Goal: Complete application form

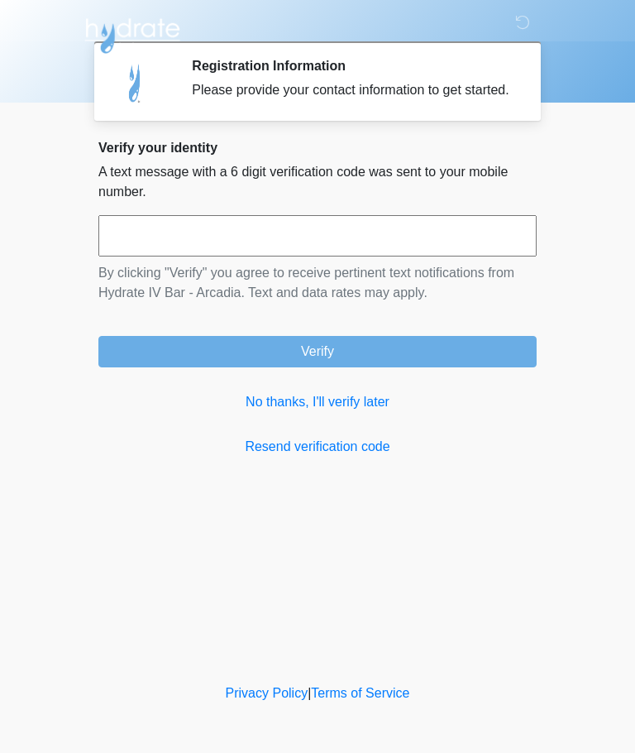
scroll to position [1, 0]
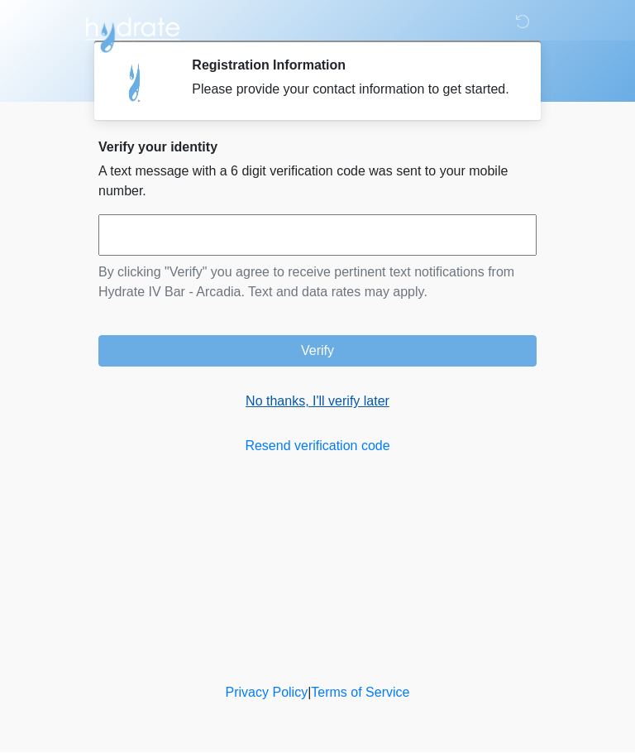
click at [376, 412] on link "No thanks, I'll verify later" at bounding box center [317, 402] width 438 height 20
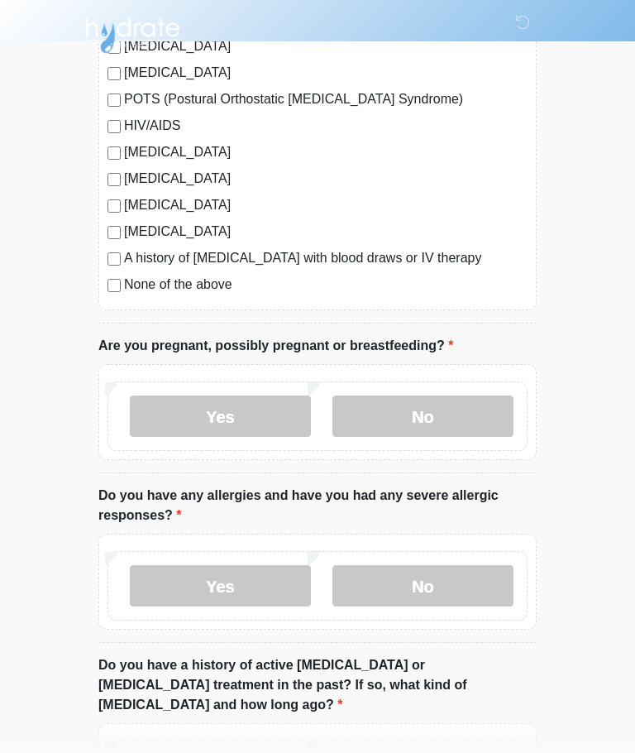
scroll to position [414, 0]
click at [214, 290] on label "None of the above" at bounding box center [326, 285] width 404 height 20
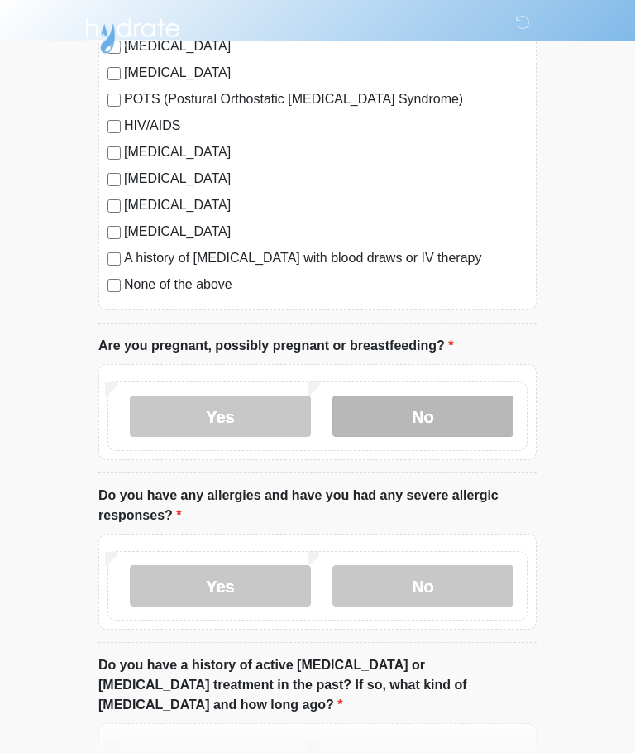
click at [428, 414] on label "No" at bounding box center [423, 415] width 181 height 41
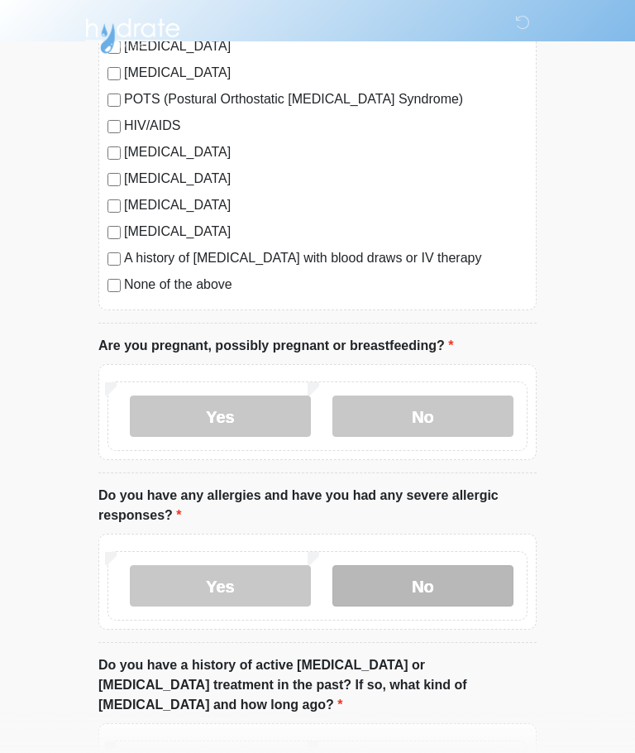
click at [438, 577] on label "No" at bounding box center [423, 585] width 181 height 41
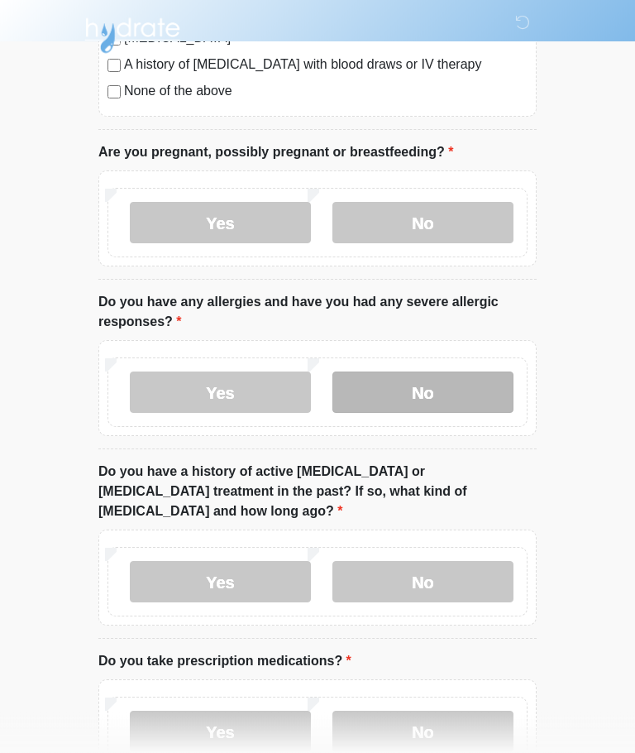
scroll to position [606, 0]
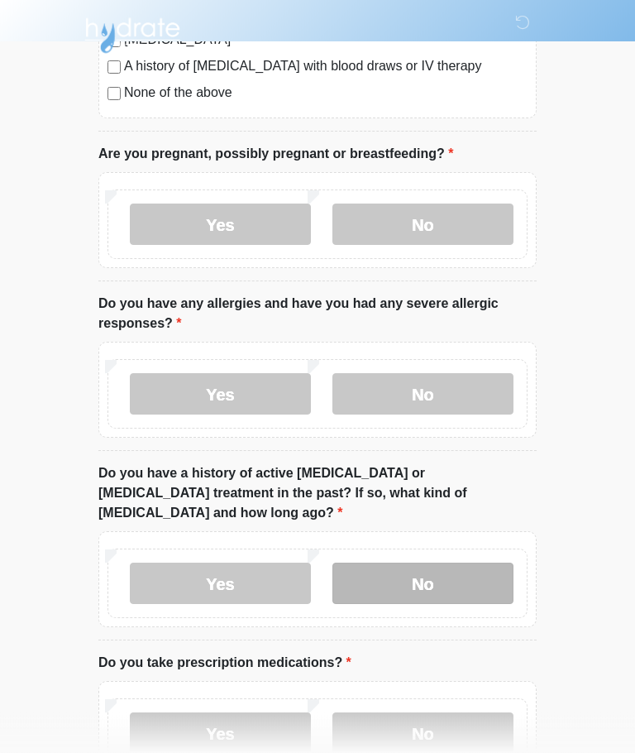
click at [459, 563] on label "No" at bounding box center [423, 583] width 181 height 41
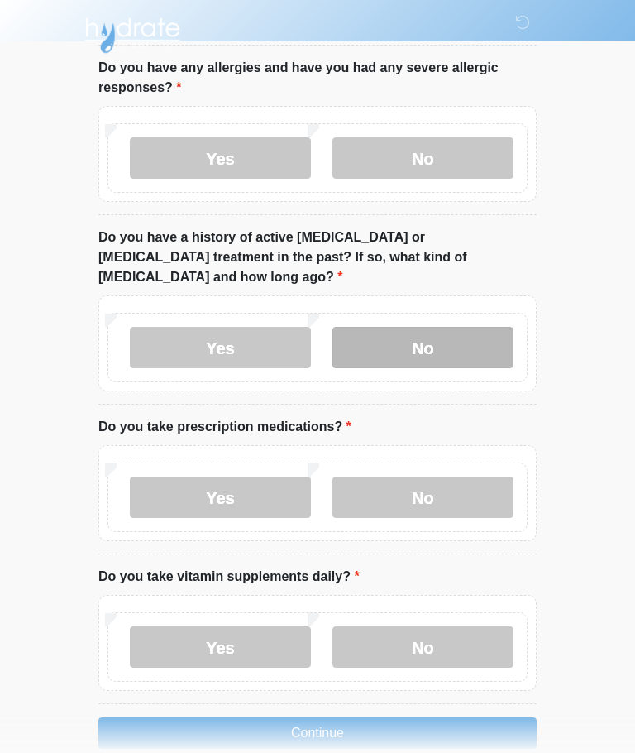
scroll to position [848, 0]
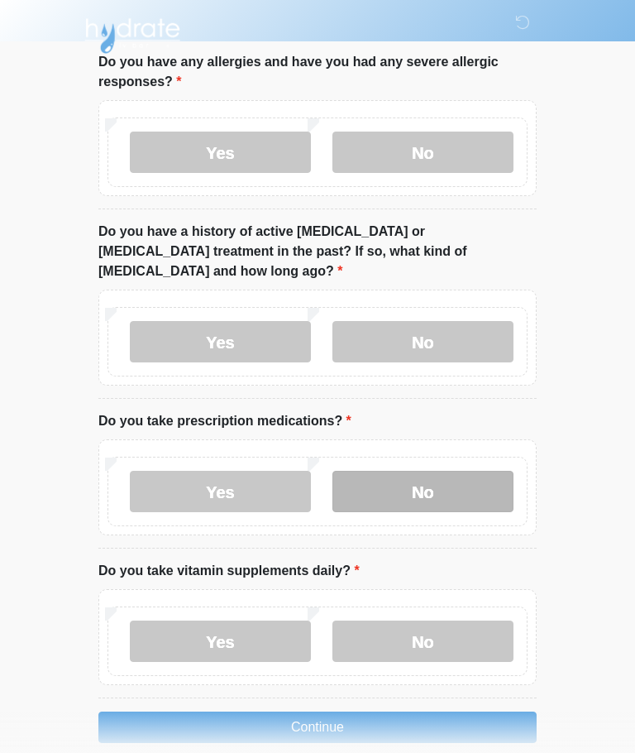
click at [460, 471] on label "No" at bounding box center [423, 491] width 181 height 41
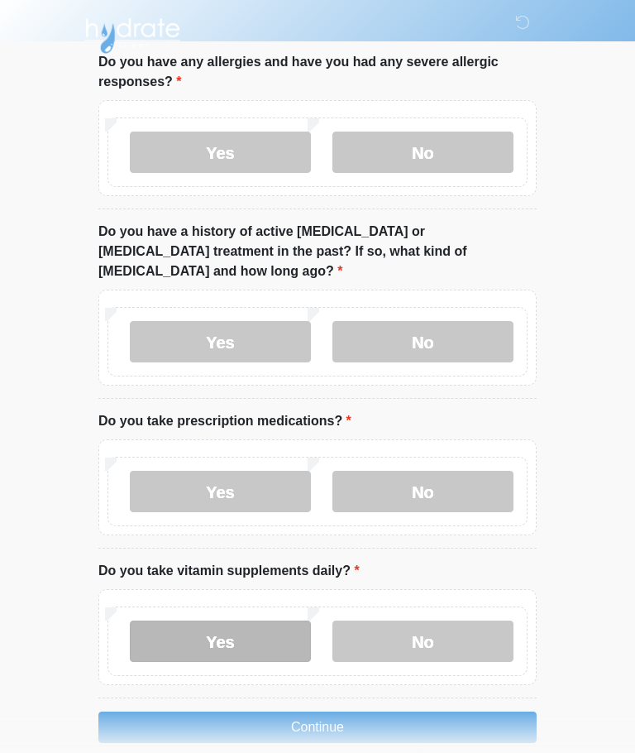
click at [238, 620] on label "Yes" at bounding box center [220, 640] width 181 height 41
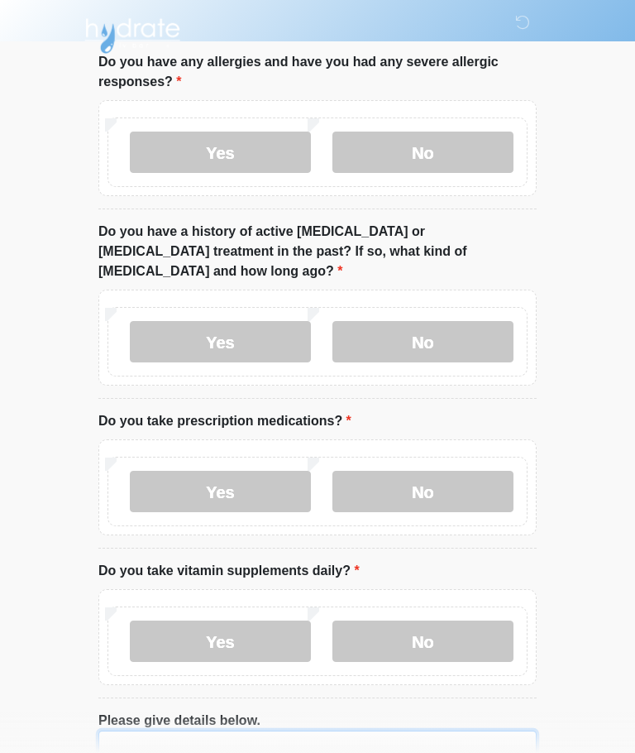
click at [214, 731] on textarea "Please give details below." at bounding box center [317, 766] width 438 height 71
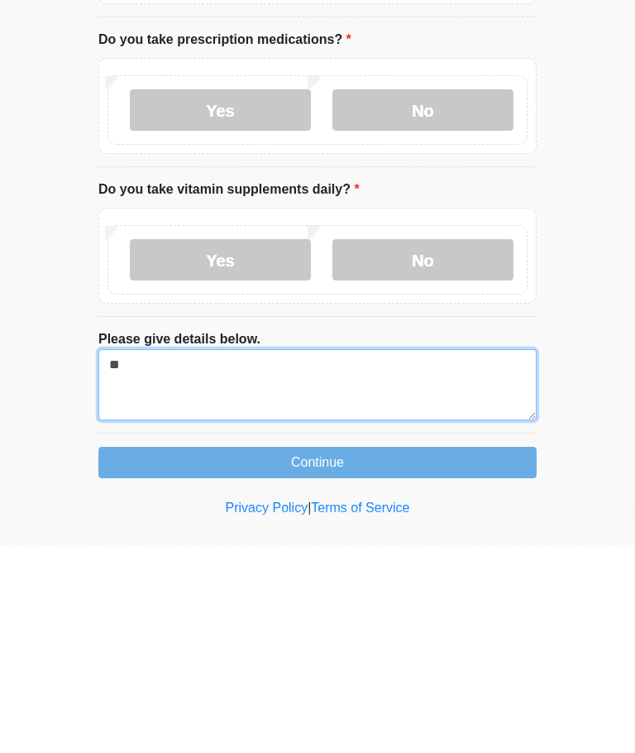
type textarea "*"
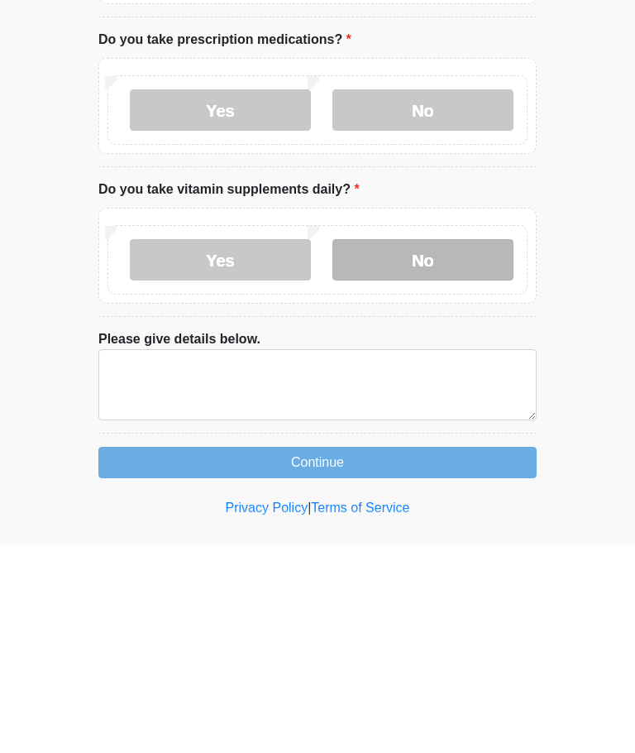
click at [496, 447] on label "No" at bounding box center [423, 467] width 181 height 41
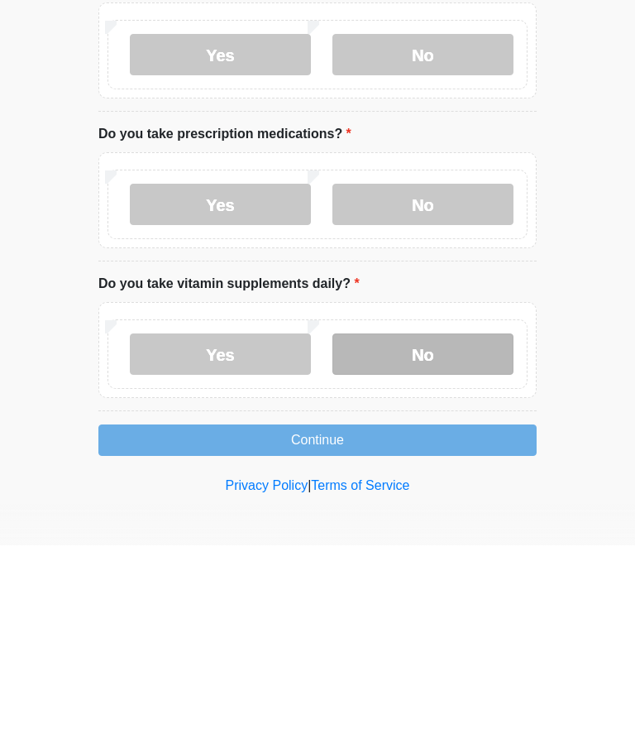
scroll to position [848, 0]
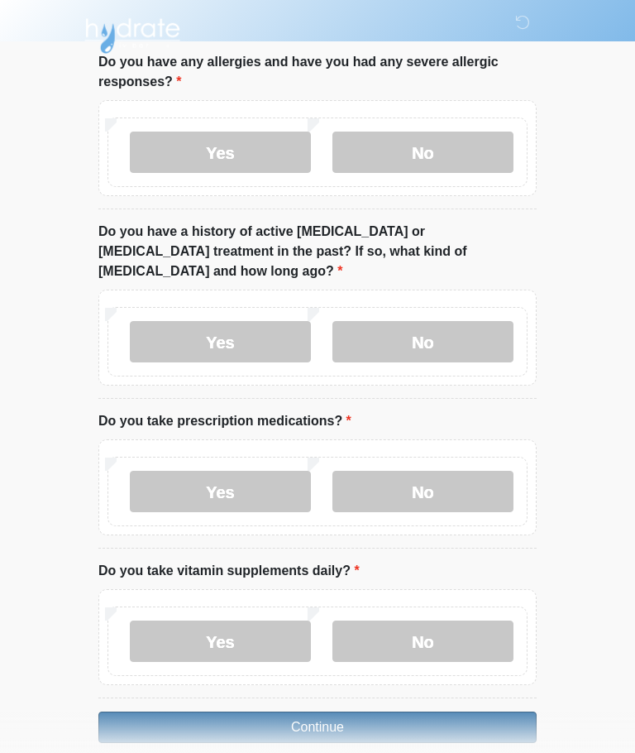
click at [441, 711] on button "Continue" at bounding box center [317, 726] width 438 height 31
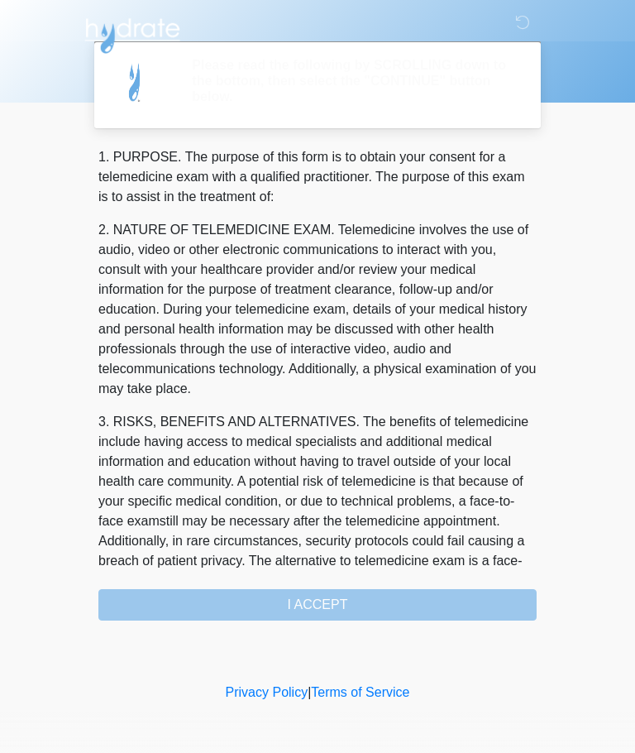
scroll to position [0, 0]
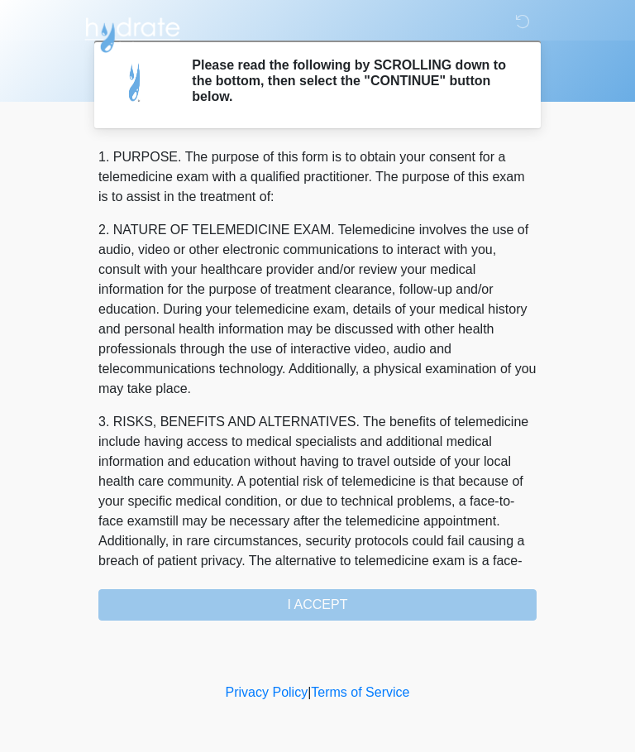
click at [419, 601] on div "1. PURPOSE. The purpose of this form is to obtain your consent for a telemedici…" at bounding box center [317, 384] width 438 height 473
click at [385, 594] on div "1. PURPOSE. The purpose of this form is to obtain your consent for a telemedici…" at bounding box center [317, 384] width 438 height 473
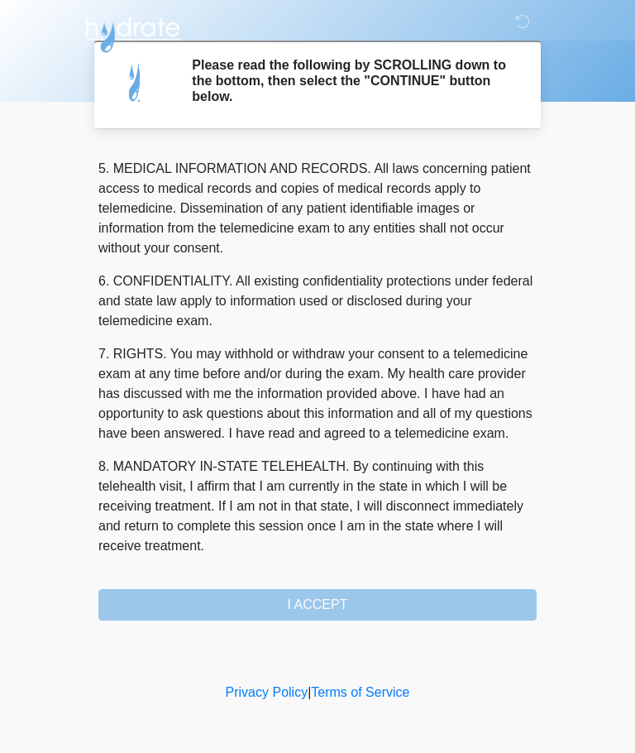
scroll to position [538, 0]
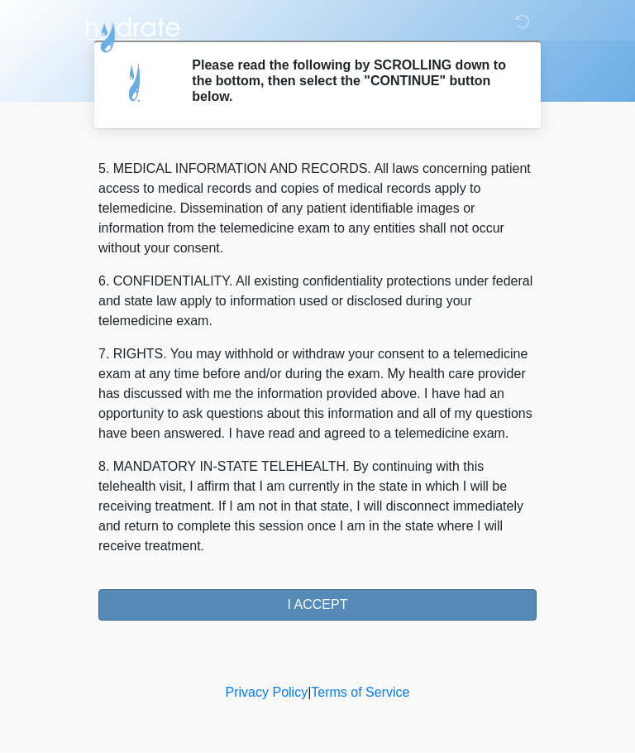
click at [432, 599] on button "I ACCEPT" at bounding box center [317, 605] width 438 height 31
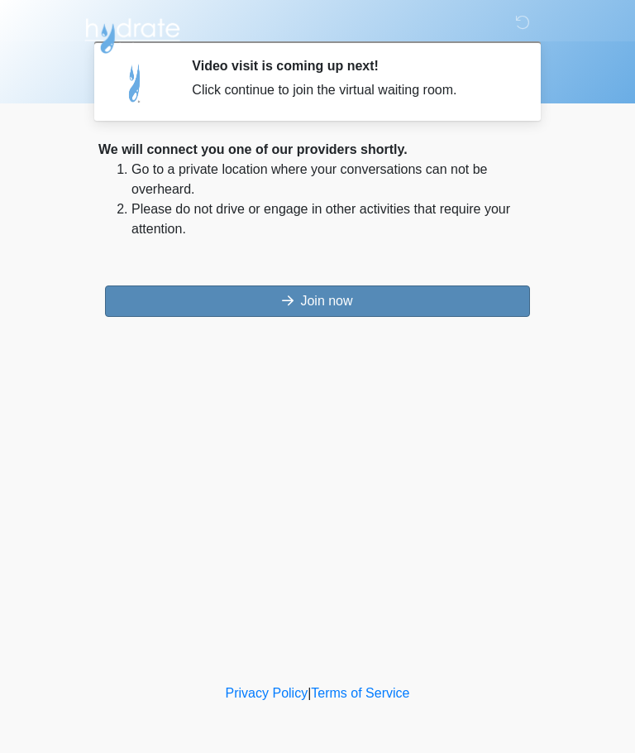
click at [410, 316] on button "Join now" at bounding box center [317, 300] width 425 height 31
